Goal: Transaction & Acquisition: Purchase product/service

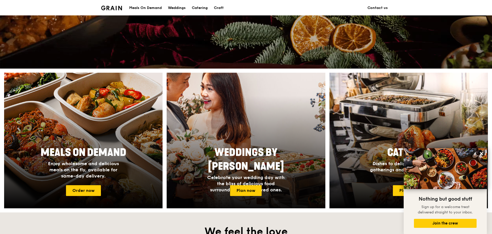
scroll to position [128, 0]
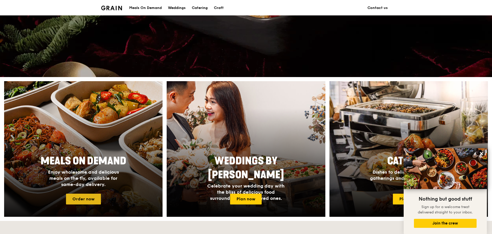
click at [86, 178] on link "Order now" at bounding box center [83, 199] width 35 height 11
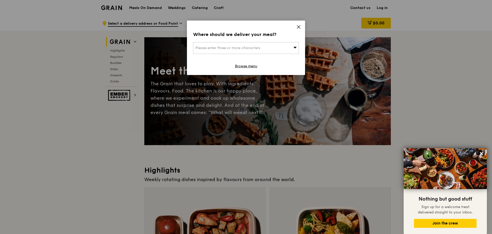
click at [300, 25] on icon at bounding box center [298, 27] width 5 height 5
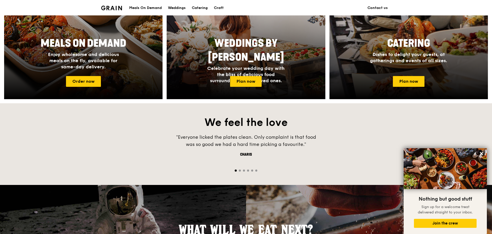
scroll to position [257, 0]
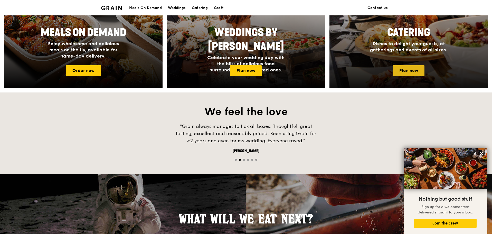
click at [393, 68] on link "Plan now" at bounding box center [409, 70] width 32 height 11
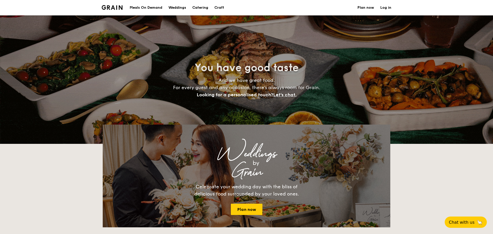
select select
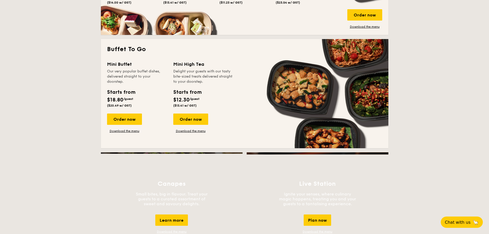
scroll to position [308, 0]
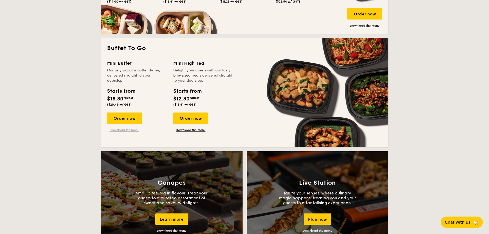
click at [135, 131] on link "Download the menu" at bounding box center [124, 130] width 35 height 4
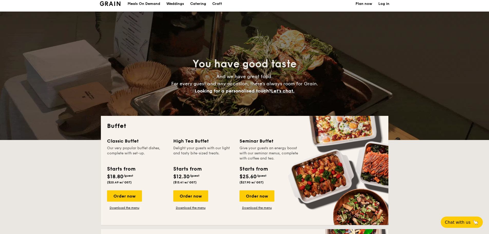
scroll to position [0, 0]
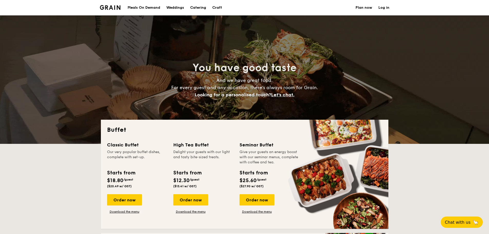
click at [111, 3] on li at bounding box center [112, 7] width 25 height 15
click at [111, 6] on img at bounding box center [110, 7] width 21 height 5
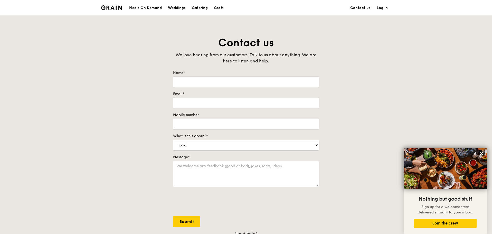
click at [106, 5] on img at bounding box center [111, 7] width 21 height 5
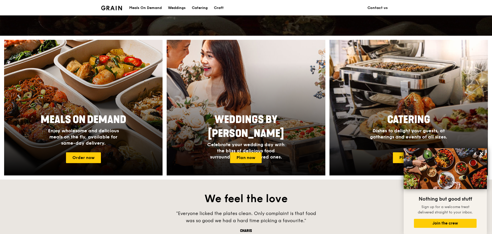
scroll to position [180, 0]
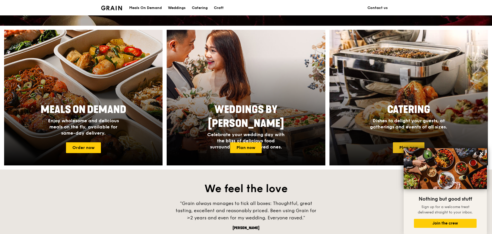
click at [408, 142] on link "Plan now" at bounding box center [409, 147] width 32 height 11
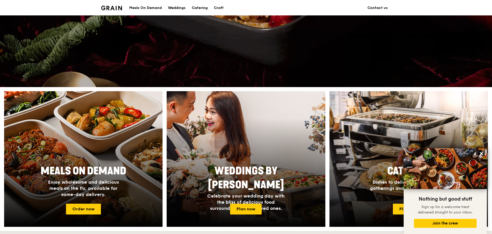
scroll to position [92, 0]
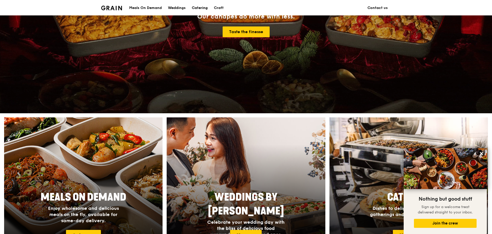
click at [202, 6] on div "Catering" at bounding box center [200, 7] width 16 height 15
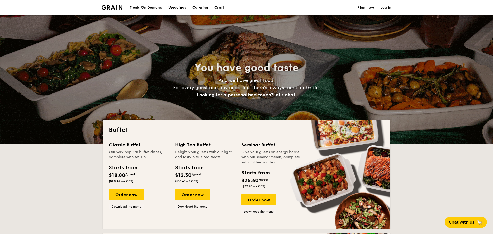
select select
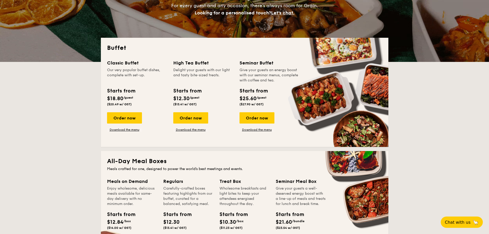
scroll to position [77, 0]
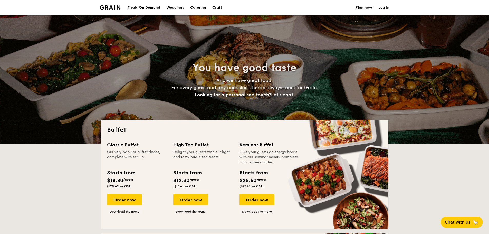
select select
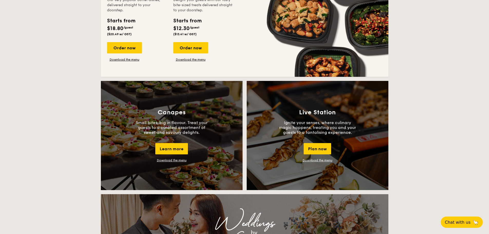
scroll to position [385, 0]
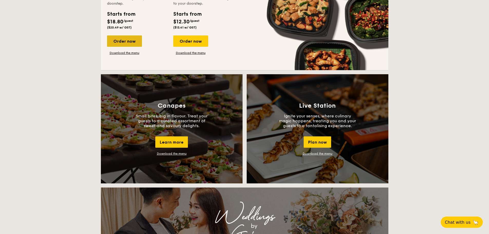
click at [133, 40] on div "Order now" at bounding box center [124, 40] width 35 height 11
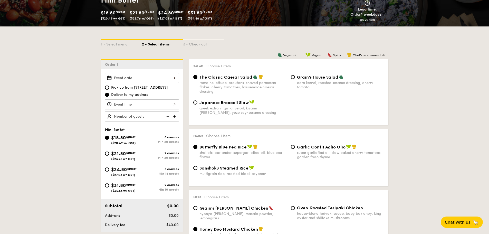
scroll to position [77, 0]
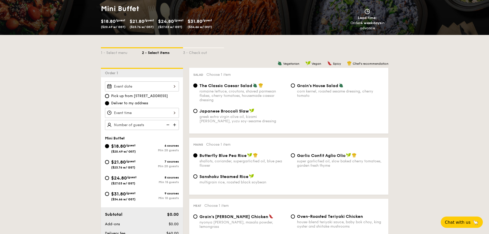
drag, startPoint x: 195, startPoint y: 46, endPoint x: 195, endPoint y: 49, distance: 3.1
click at [195, 46] on div "1 - Select menu 2 - Select items 3 - Check out" at bounding box center [245, 51] width 288 height 33
click at [195, 49] on div "3 - Check out" at bounding box center [203, 51] width 41 height 7
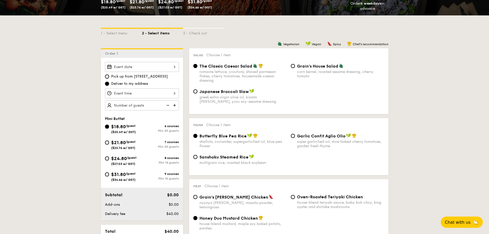
scroll to position [103, 0]
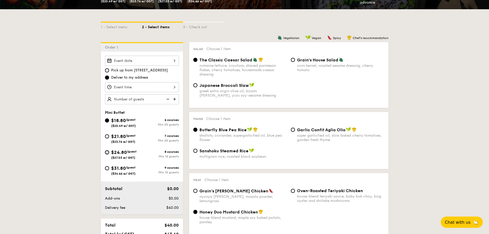
click at [108, 152] on input "$24.80 /guest ($27.03 w/ GST) 8 courses Min 15 guests" at bounding box center [107, 152] width 4 height 4
radio input "true"
radio input "false"
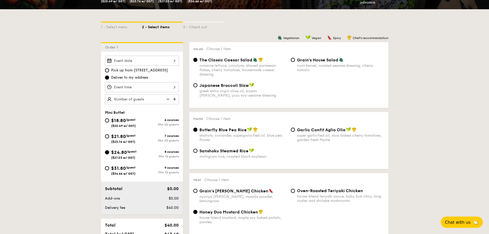
radio input "true"
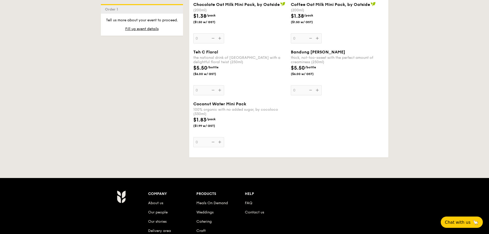
scroll to position [1619, 0]
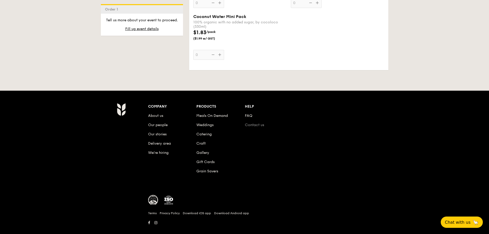
click at [261, 123] on link "Contact us" at bounding box center [254, 125] width 19 height 4
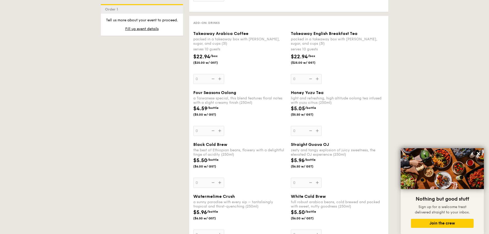
scroll to position [1234, 0]
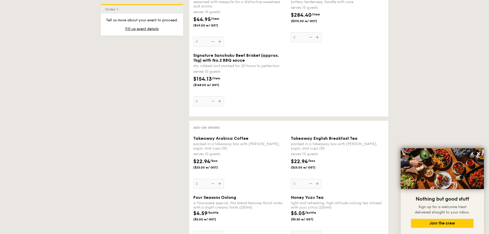
select select
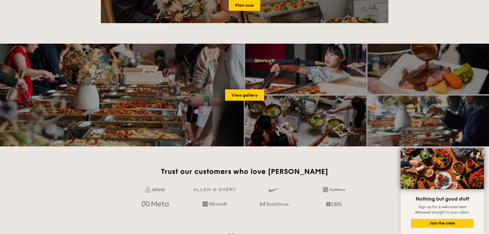
scroll to position [602, 0]
